Goal: Task Accomplishment & Management: Manage account settings

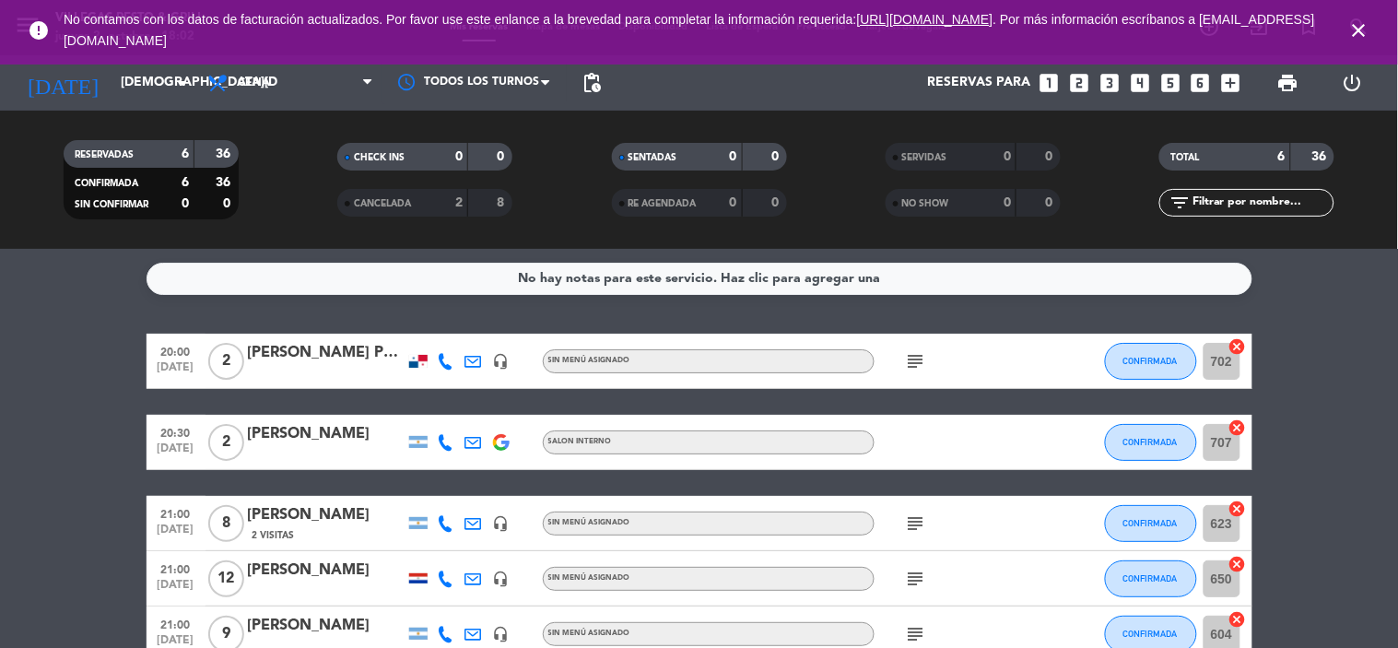
click at [910, 353] on icon "subject" at bounding box center [916, 361] width 22 height 22
click at [916, 355] on icon "subject" at bounding box center [916, 361] width 22 height 22
click at [917, 529] on icon "subject" at bounding box center [916, 523] width 22 height 22
click at [916, 529] on icon "subject" at bounding box center [916, 523] width 22 height 22
click at [915, 592] on div "subject" at bounding box center [958, 578] width 166 height 54
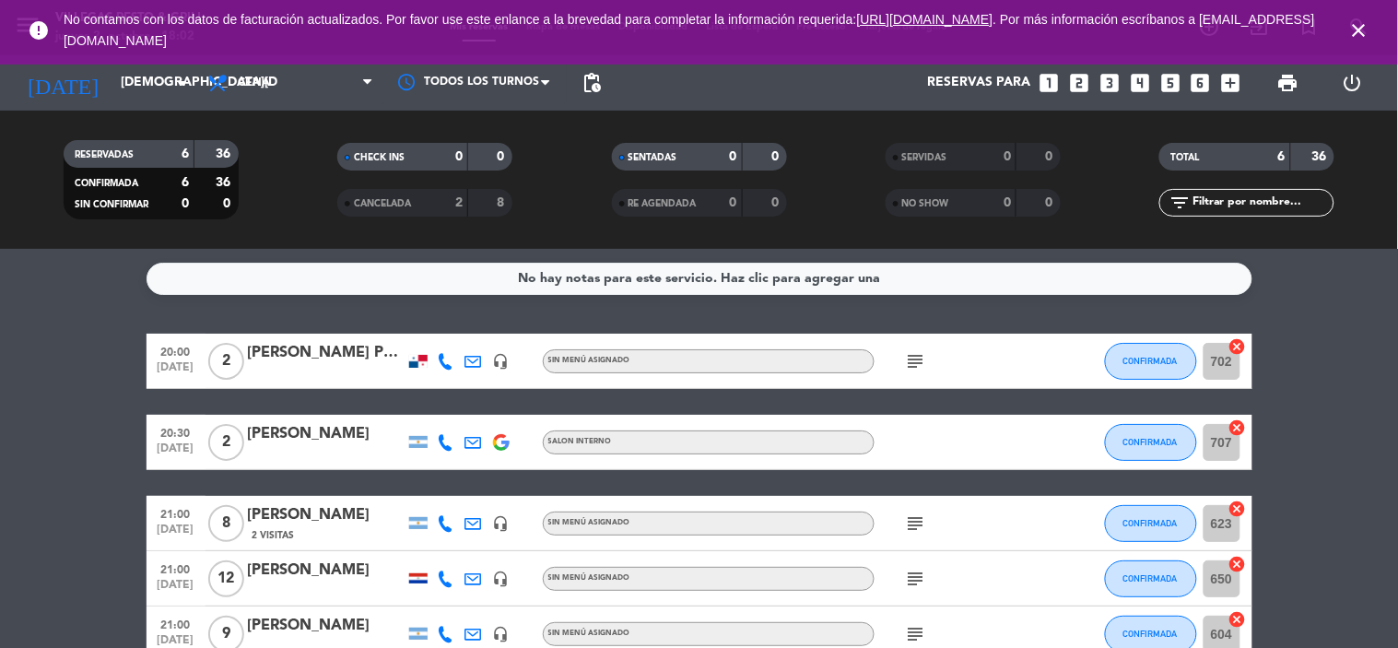
click at [917, 578] on icon "subject" at bounding box center [916, 579] width 22 height 22
click at [917, 577] on icon "subject" at bounding box center [916, 579] width 22 height 22
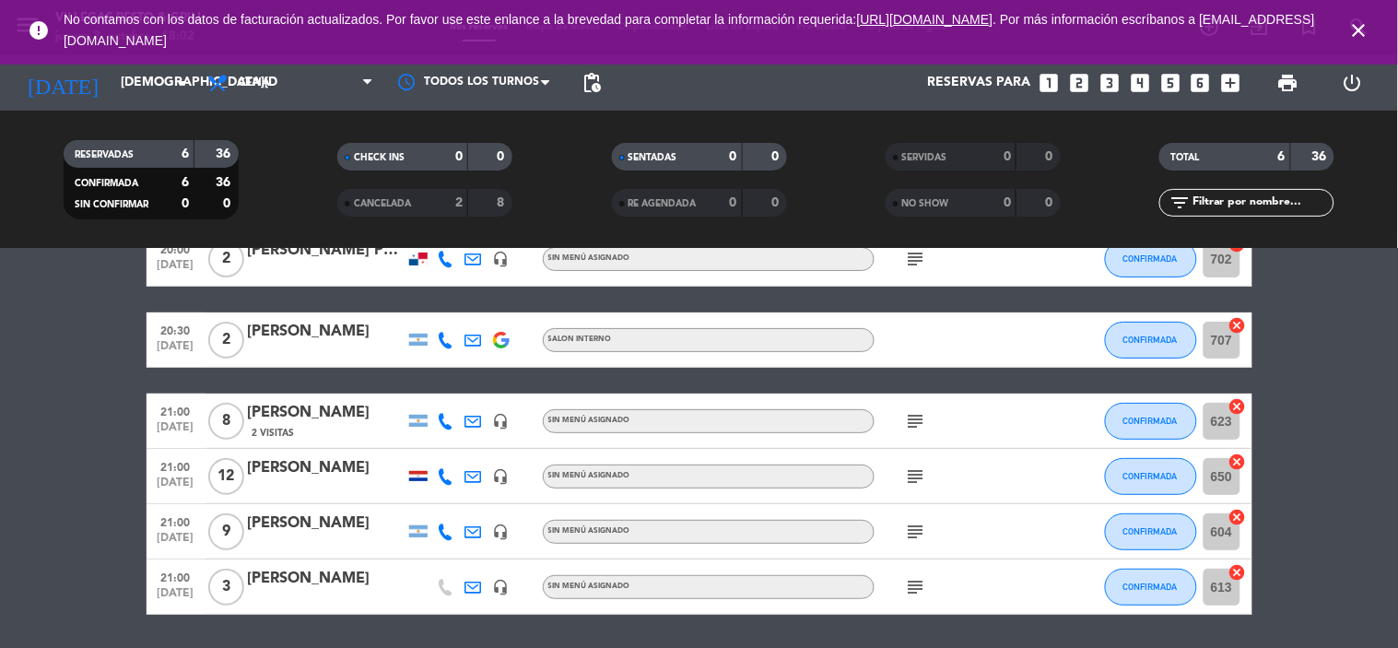
click at [920, 532] on icon "subject" at bounding box center [916, 532] width 22 height 22
click at [920, 588] on icon "subject" at bounding box center [916, 587] width 22 height 22
click at [1364, 436] on bookings-row "20:00 [DATE] 2 [PERSON_NAME] Pan [PERSON_NAME] headset_mic Sin menú asignado su…" at bounding box center [699, 422] width 1398 height 383
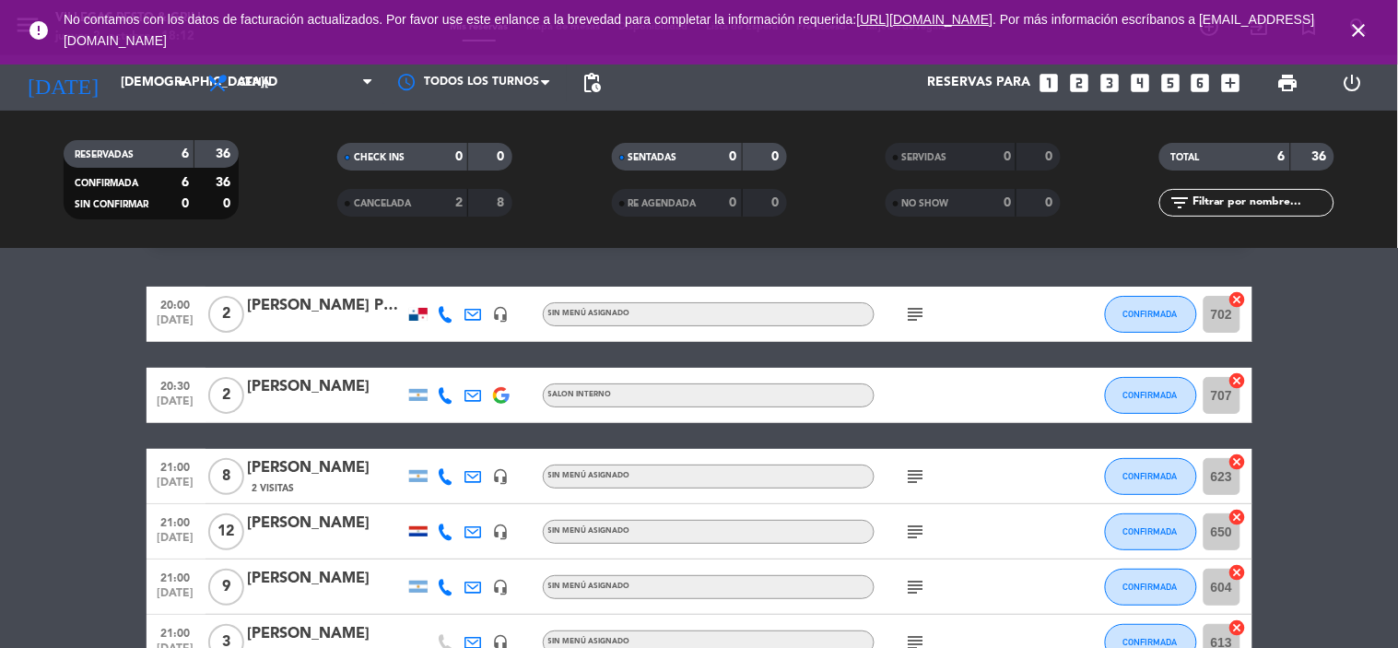
scroll to position [0, 0]
